Goal: Task Accomplishment & Management: Use online tool/utility

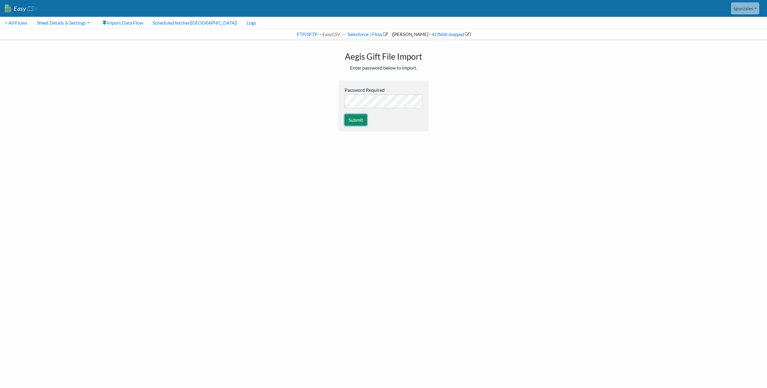
click at [352, 119] on input "Submit" at bounding box center [355, 119] width 22 height 11
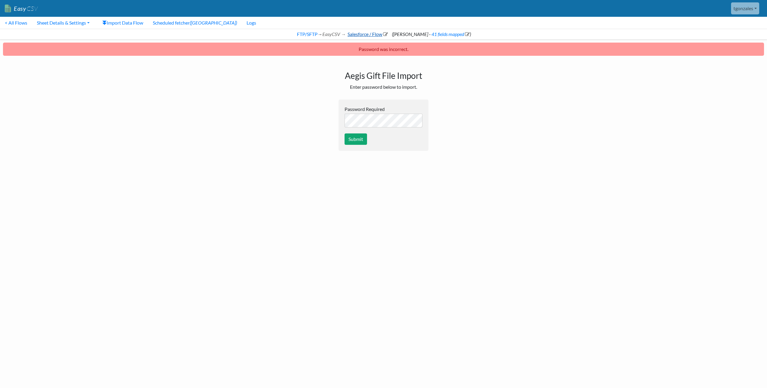
click at [383, 35] on link "Salesforce / Flow" at bounding box center [367, 34] width 41 height 6
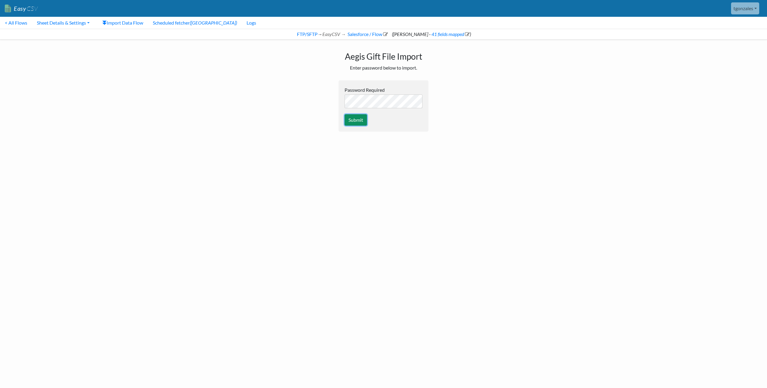
click at [351, 122] on input "Submit" at bounding box center [355, 119] width 22 height 11
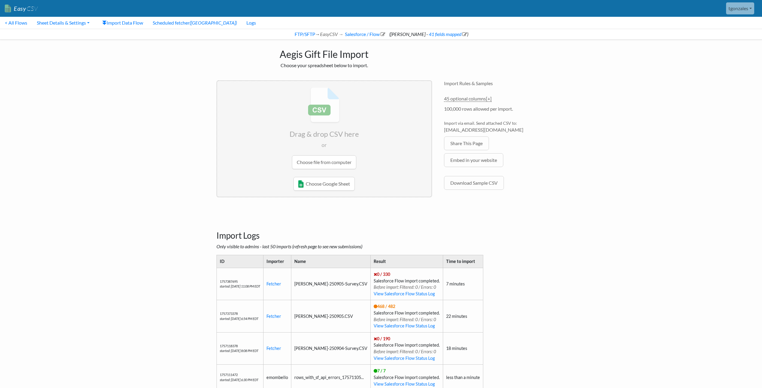
click at [327, 163] on input "file" at bounding box center [324, 128] width 214 height 94
click at [410, 126] on button "Test/Validate" at bounding box center [407, 128] width 37 height 14
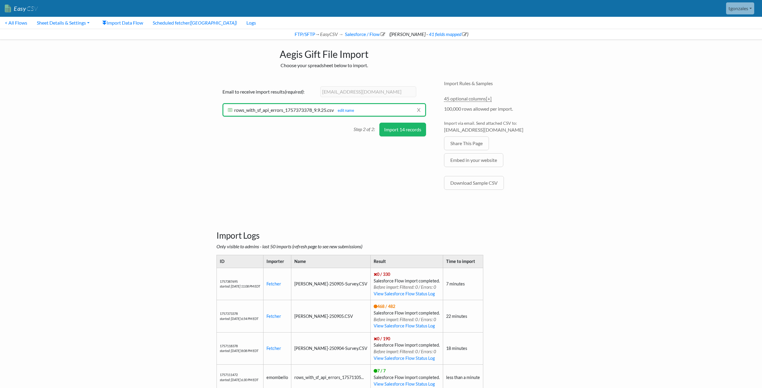
click at [401, 132] on button "Import 14 records" at bounding box center [403, 130] width 47 height 14
